Goal: Complete application form: Complete application form

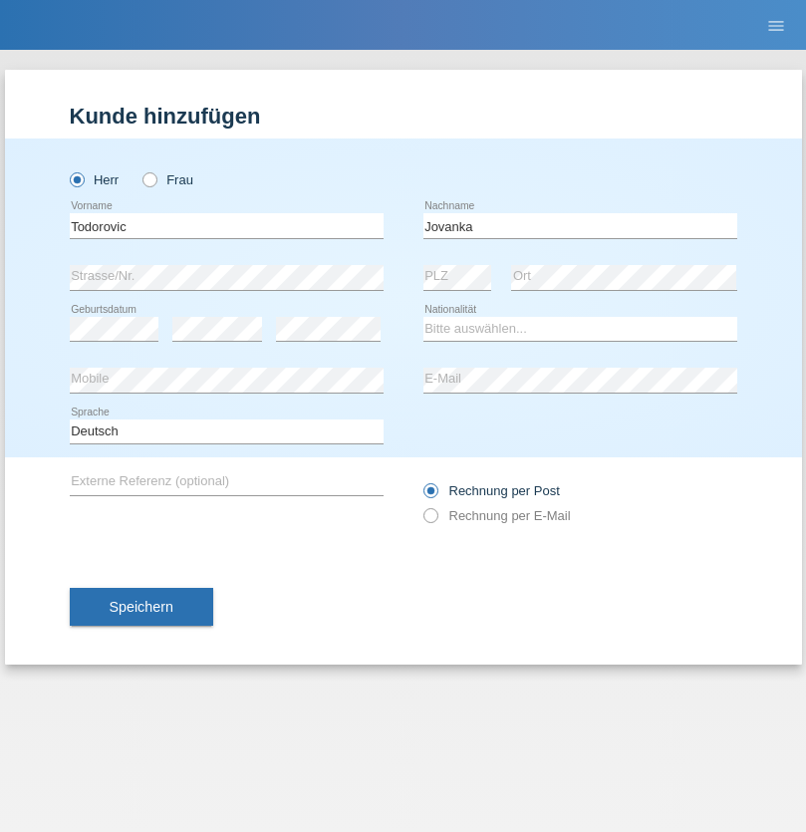
type input "Jovanka"
select select "CH"
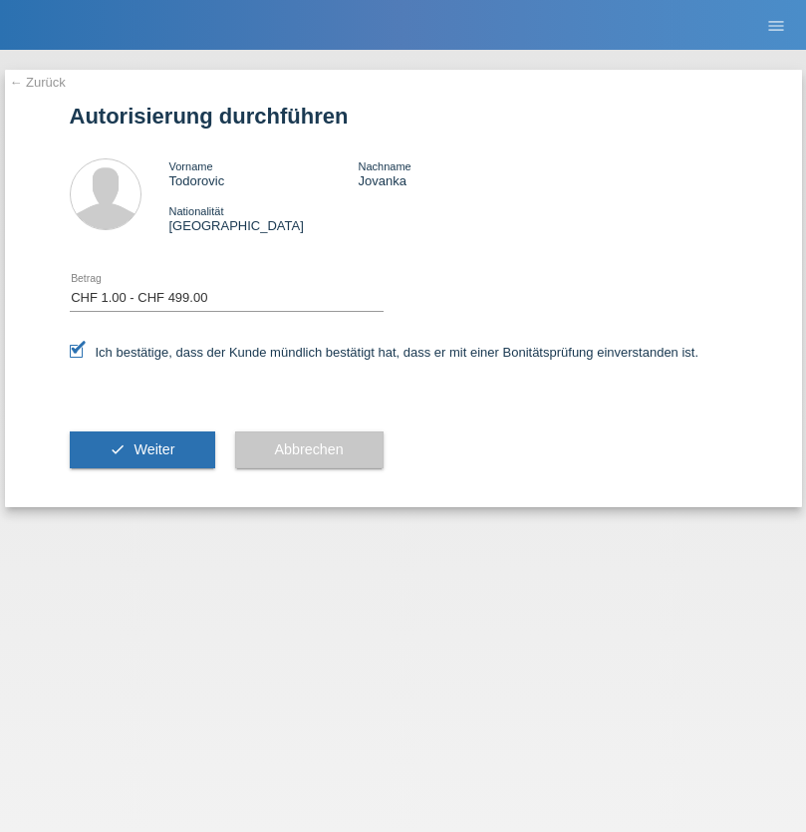
select select "1"
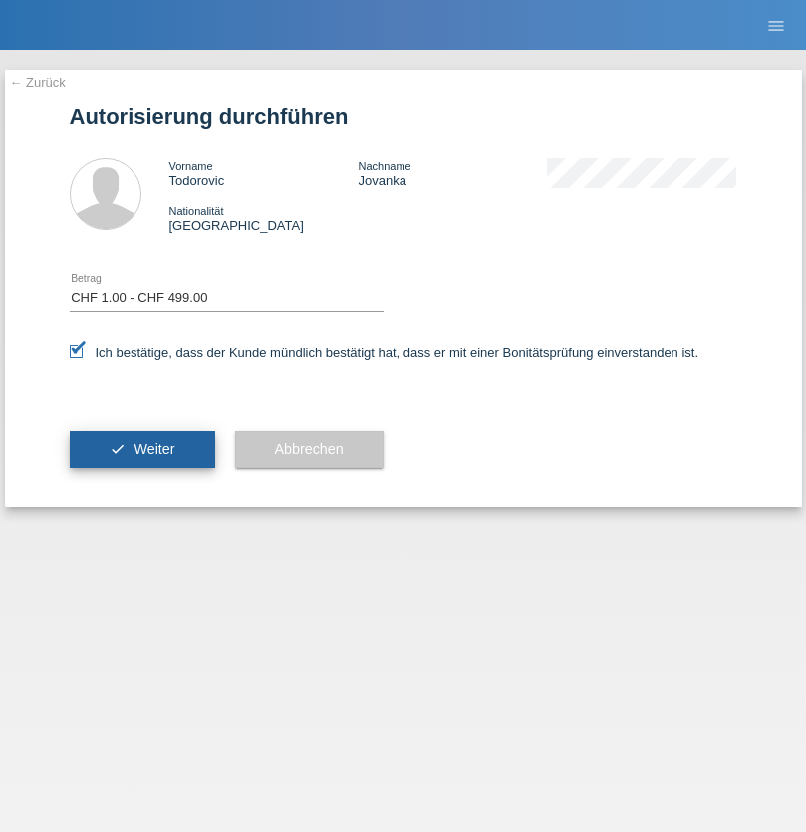
click at [141, 449] on span "Weiter" at bounding box center [153, 449] width 41 height 16
